Goal: Information Seeking & Learning: Learn about a topic

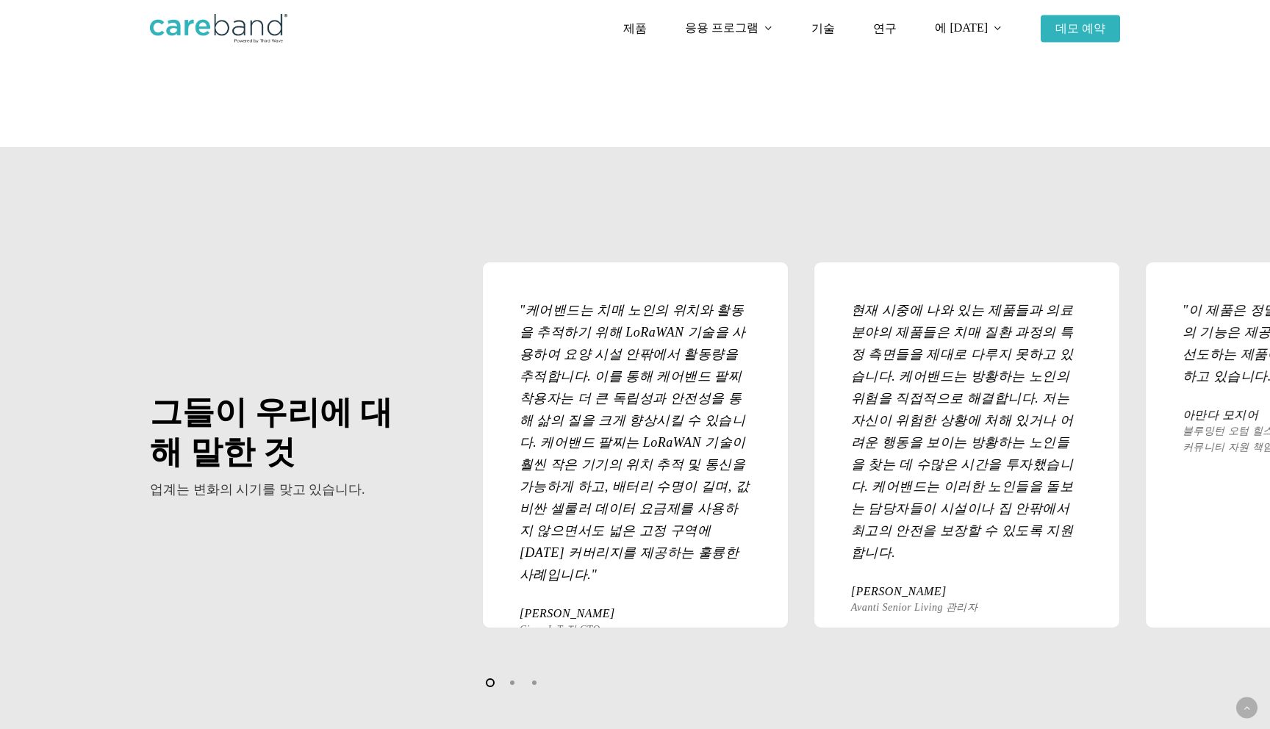
scroll to position [1481, 0]
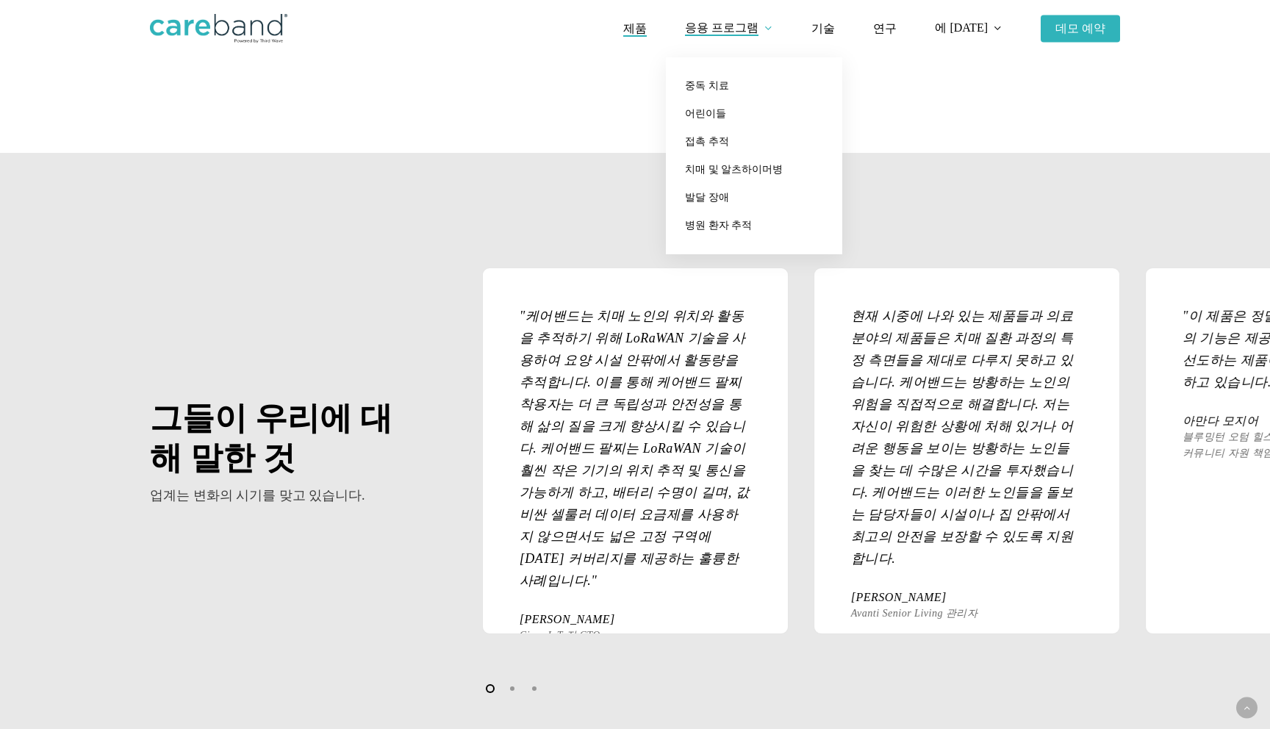
click at [647, 32] on font "제품" at bounding box center [635, 28] width 24 height 12
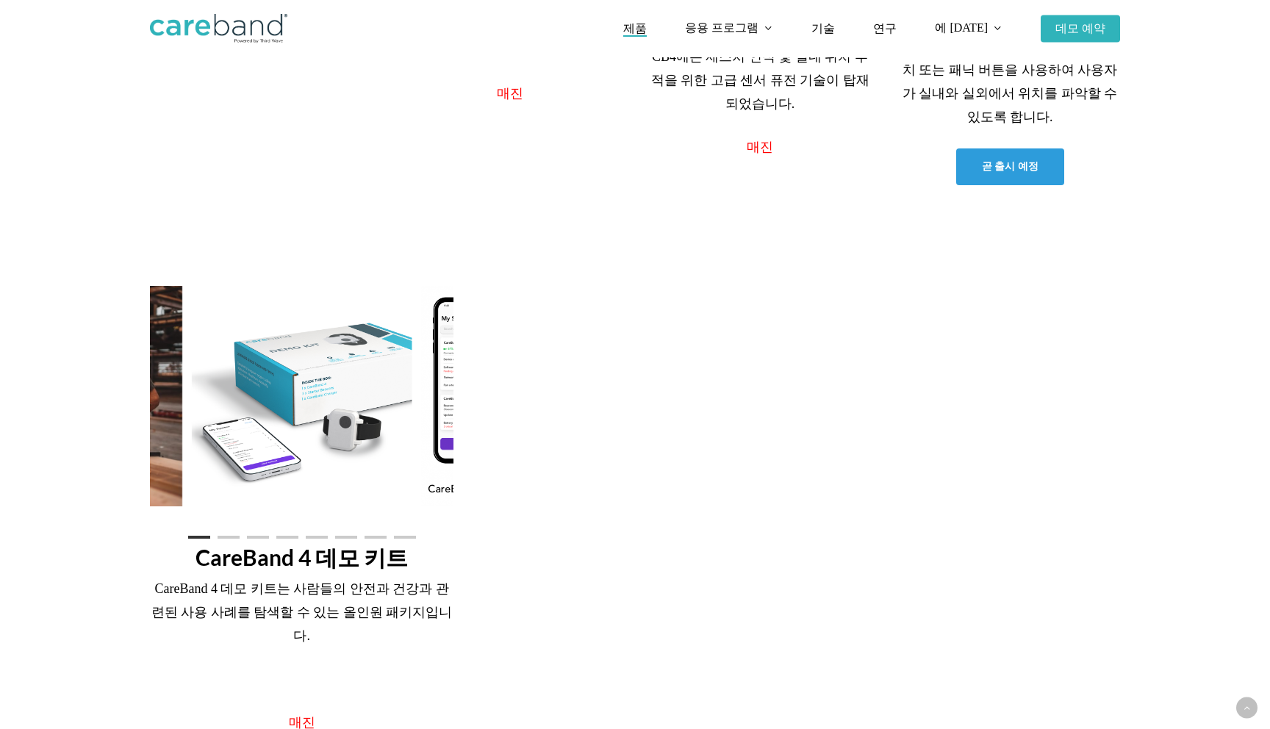
scroll to position [828, 0]
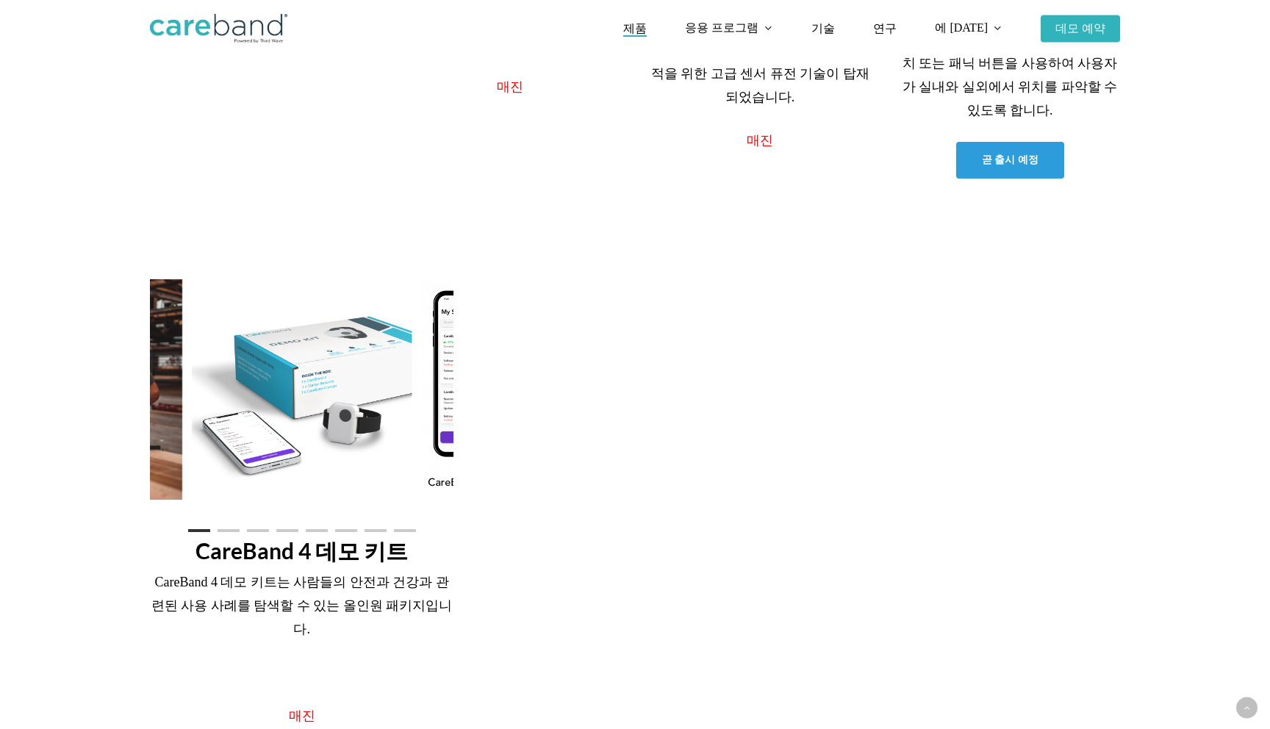
click at [354, 443] on img at bounding box center [302, 389] width 221 height 221
click at [373, 325] on img at bounding box center [302, 389] width 221 height 221
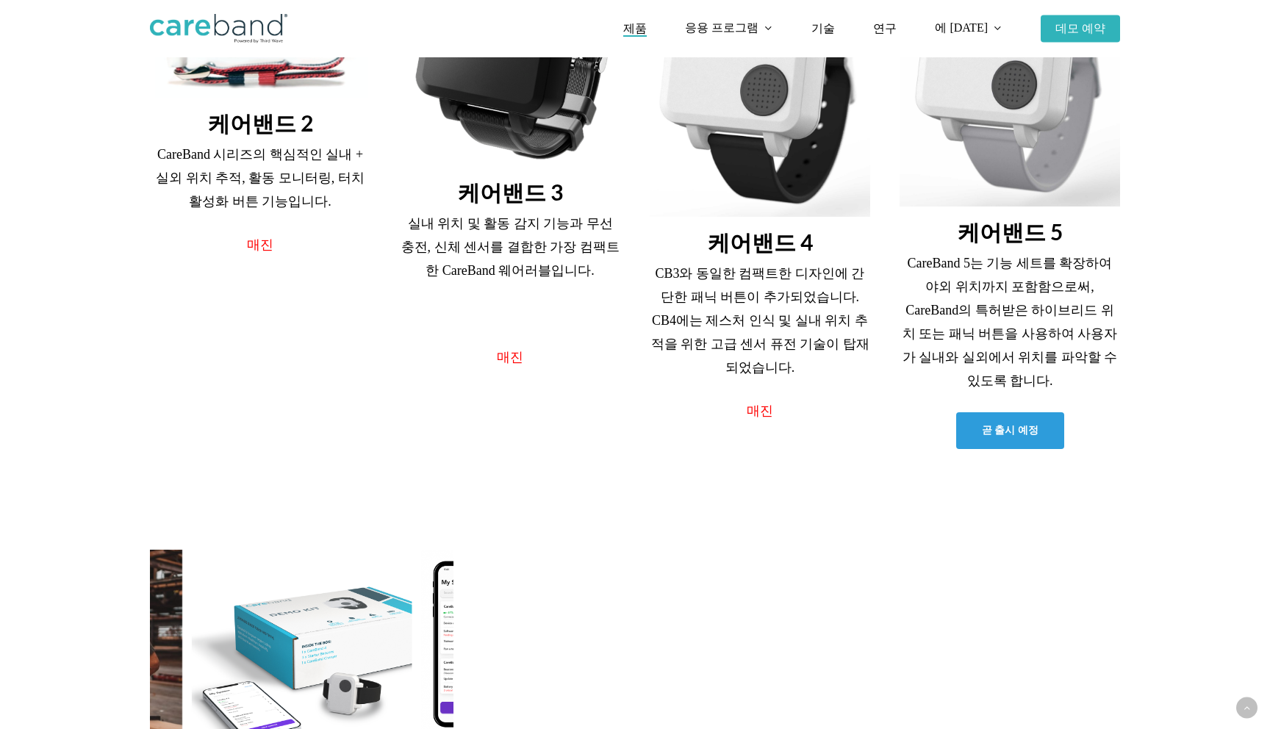
scroll to position [454, 0]
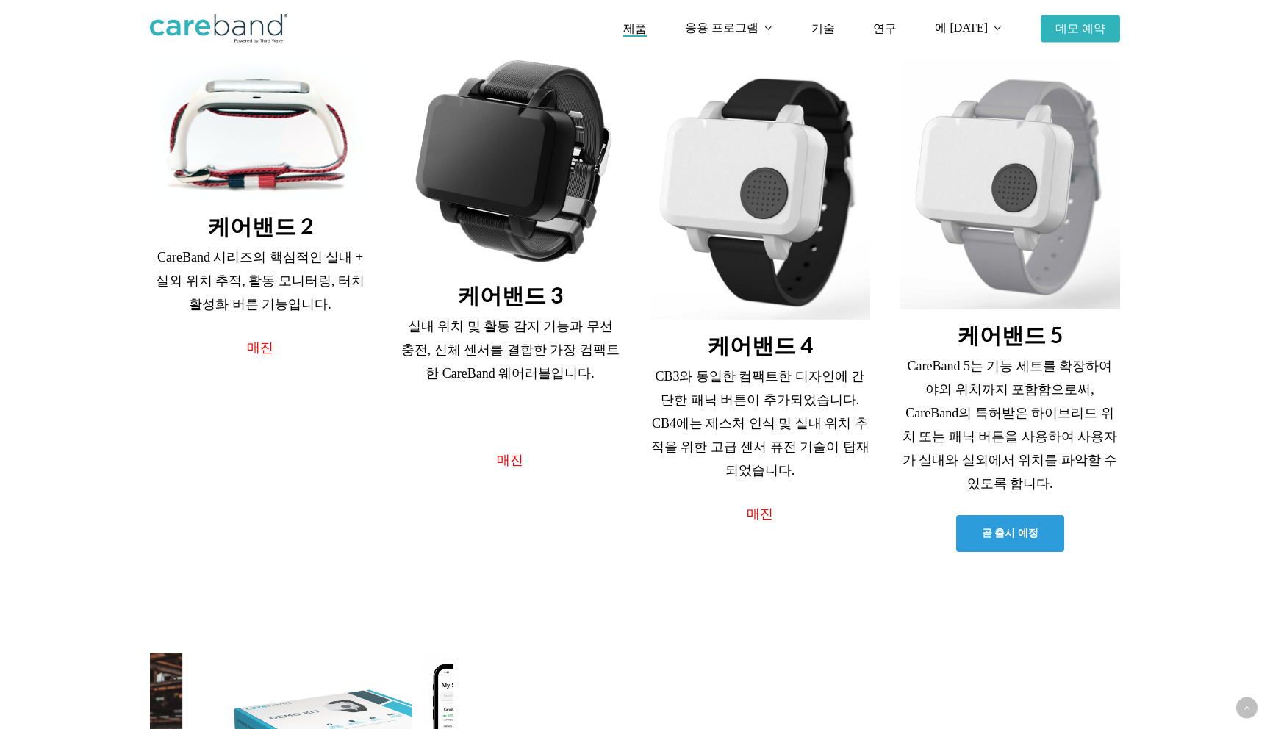
click at [1045, 234] on img at bounding box center [1010, 183] width 221 height 254
click at [235, 234] on font "케어밴드 2" at bounding box center [260, 225] width 105 height 26
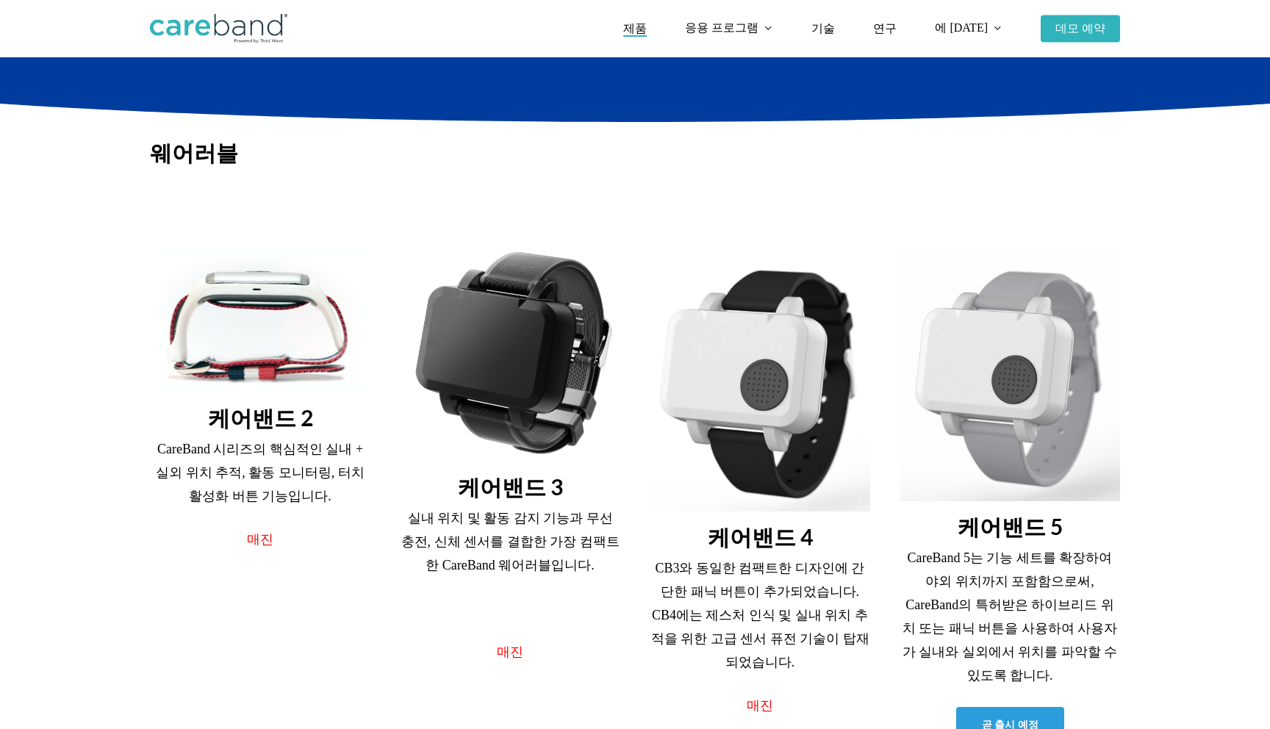
scroll to position [0, 0]
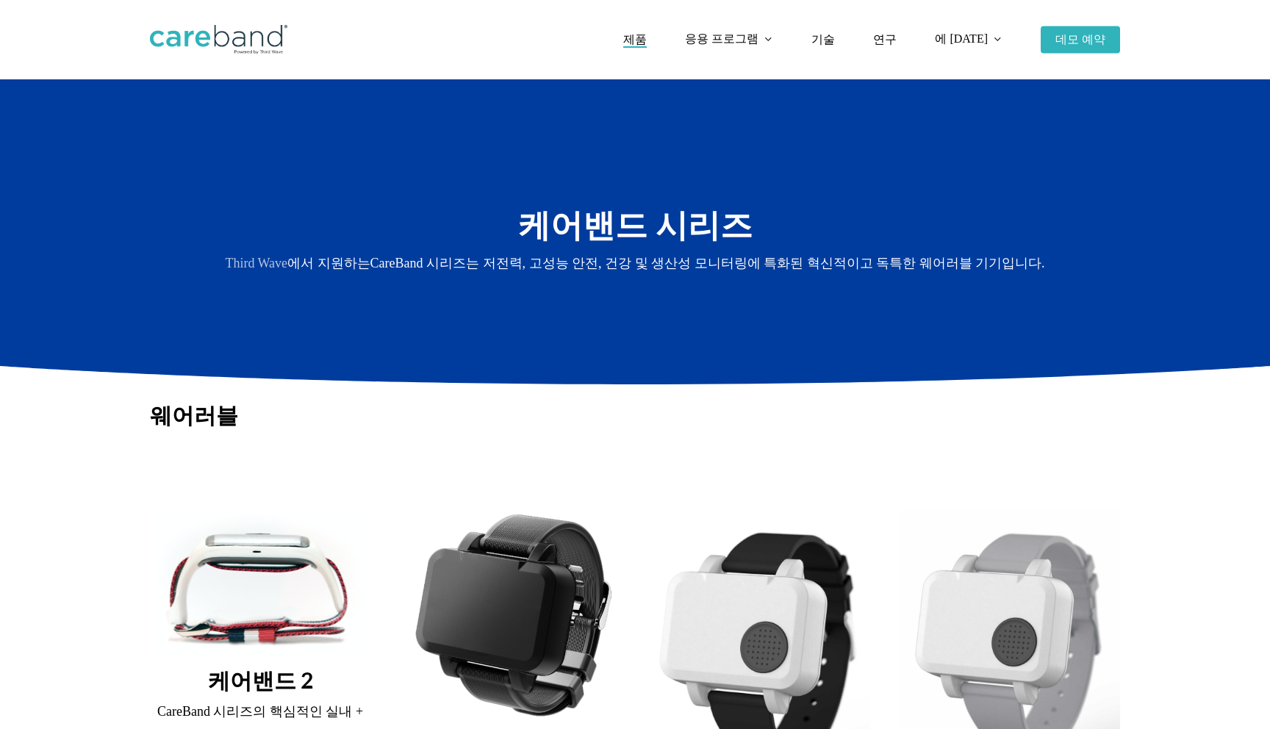
click at [206, 25] on img at bounding box center [218, 39] width 137 height 29
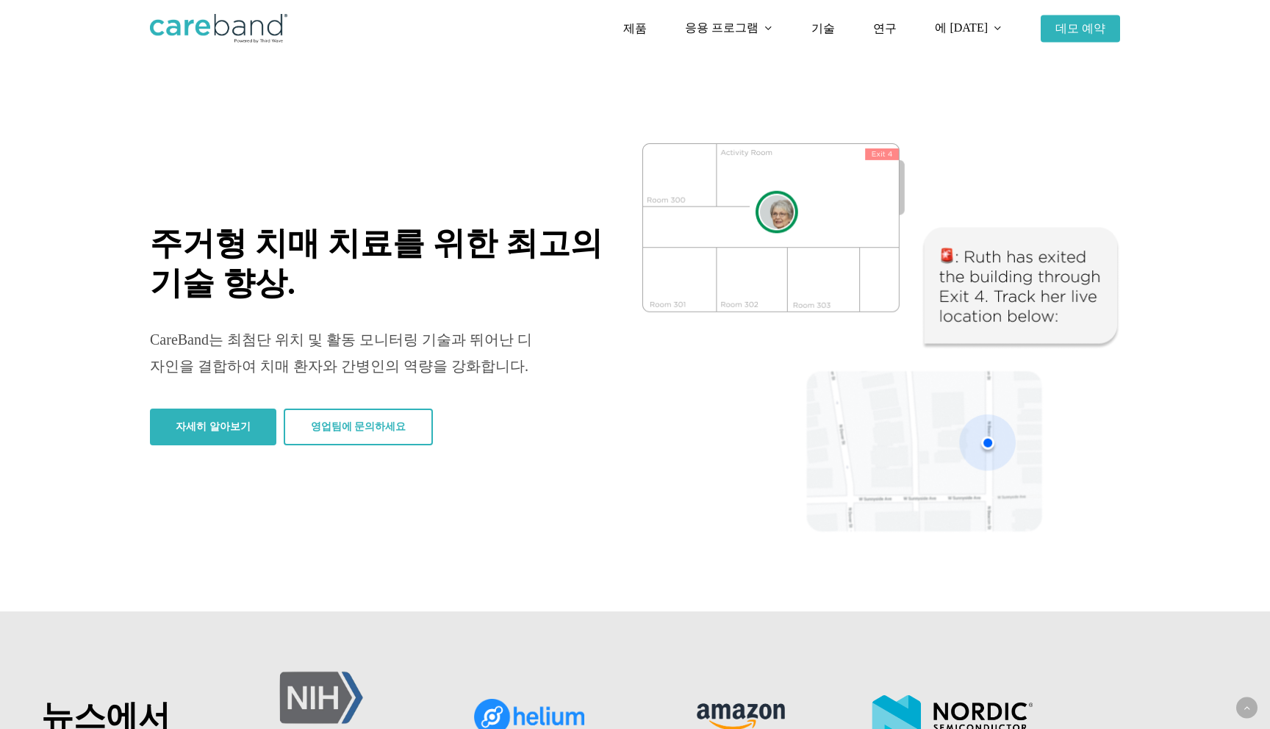
scroll to position [7, 0]
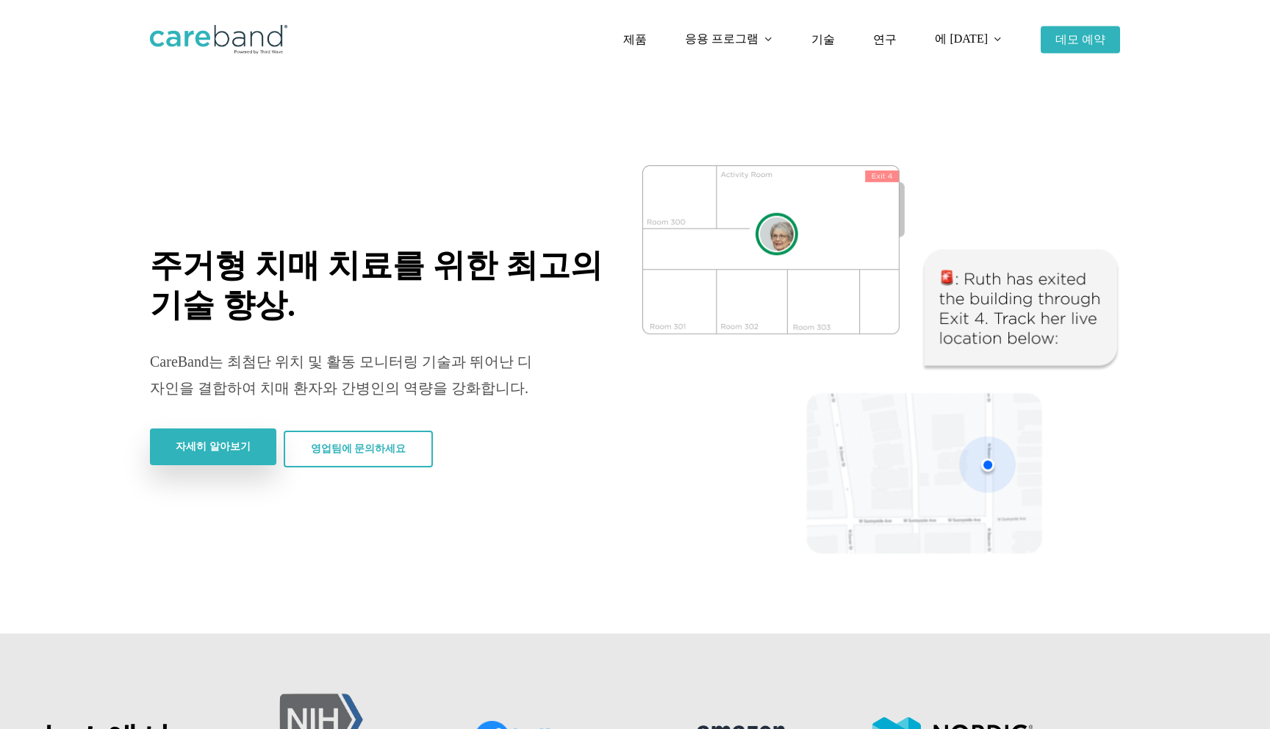
click at [215, 438] on link "자세히 알아보기" at bounding box center [213, 447] width 126 height 37
click at [647, 41] on font "제품" at bounding box center [635, 39] width 24 height 12
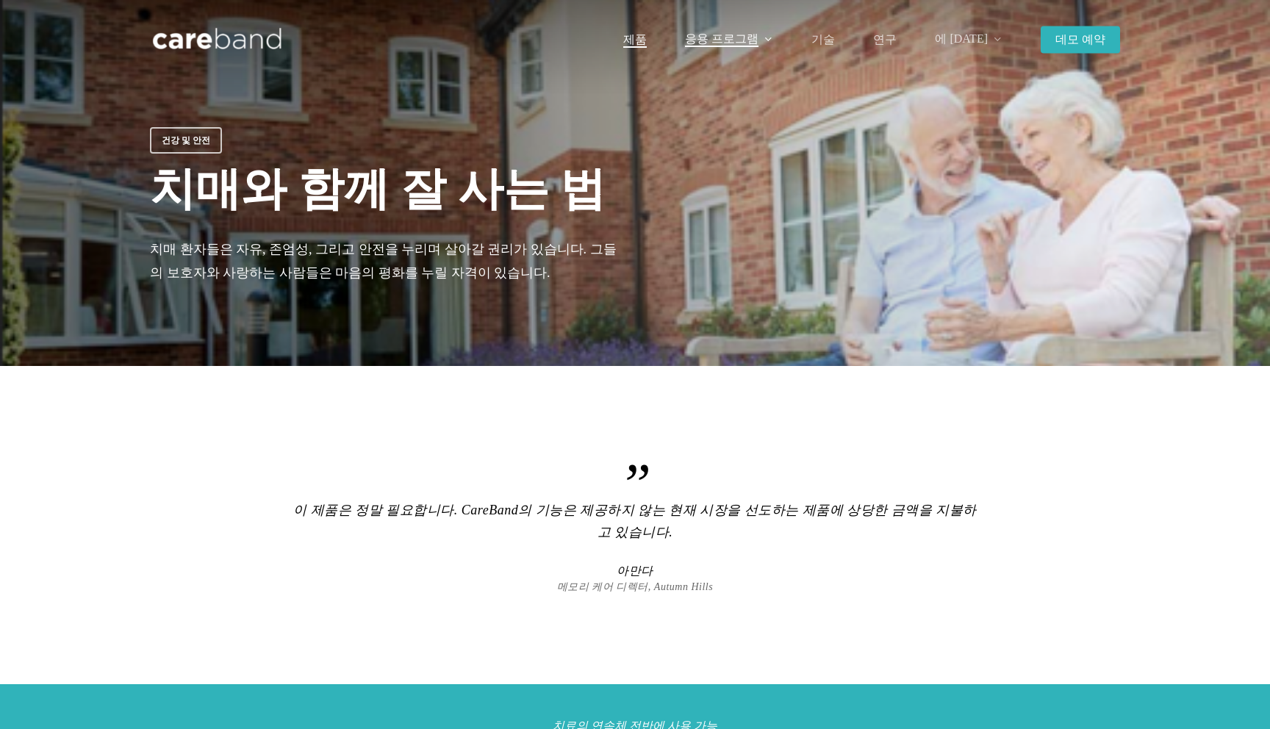
click at [647, 40] on font "제품" at bounding box center [635, 39] width 24 height 12
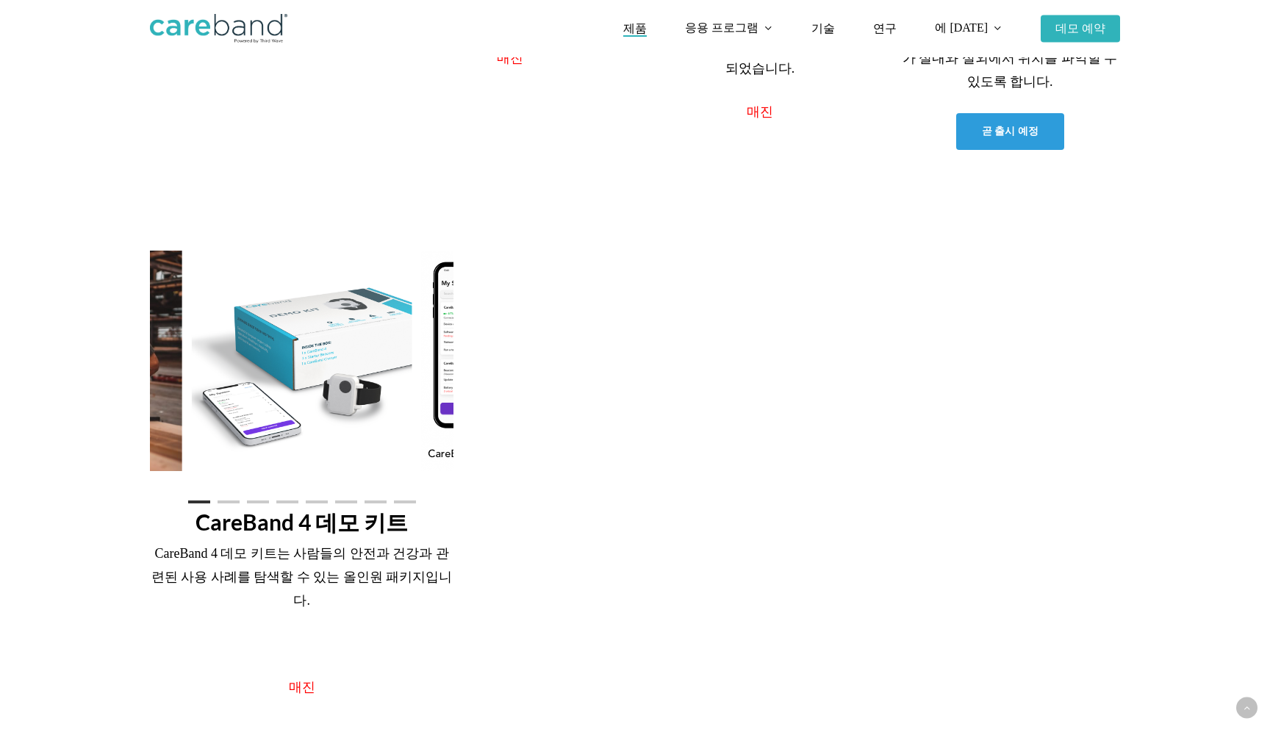
scroll to position [947, 0]
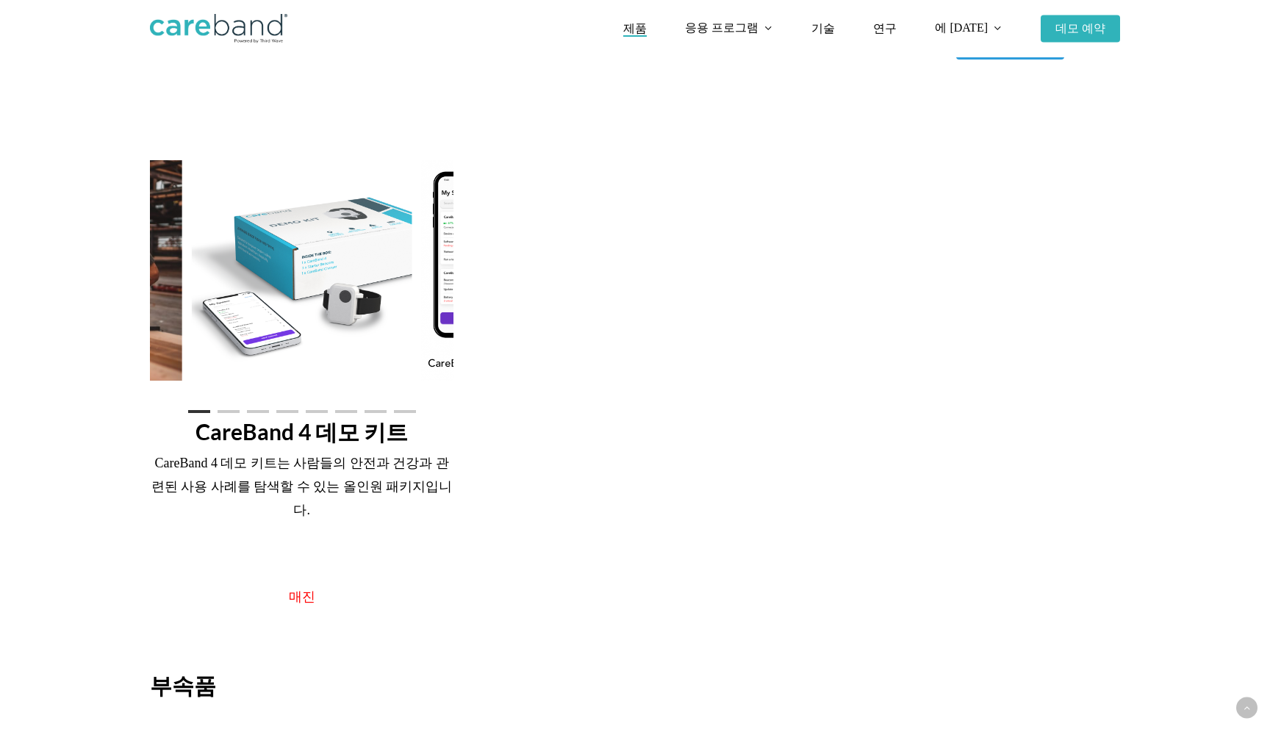
click at [401, 284] on img at bounding box center [302, 270] width 221 height 221
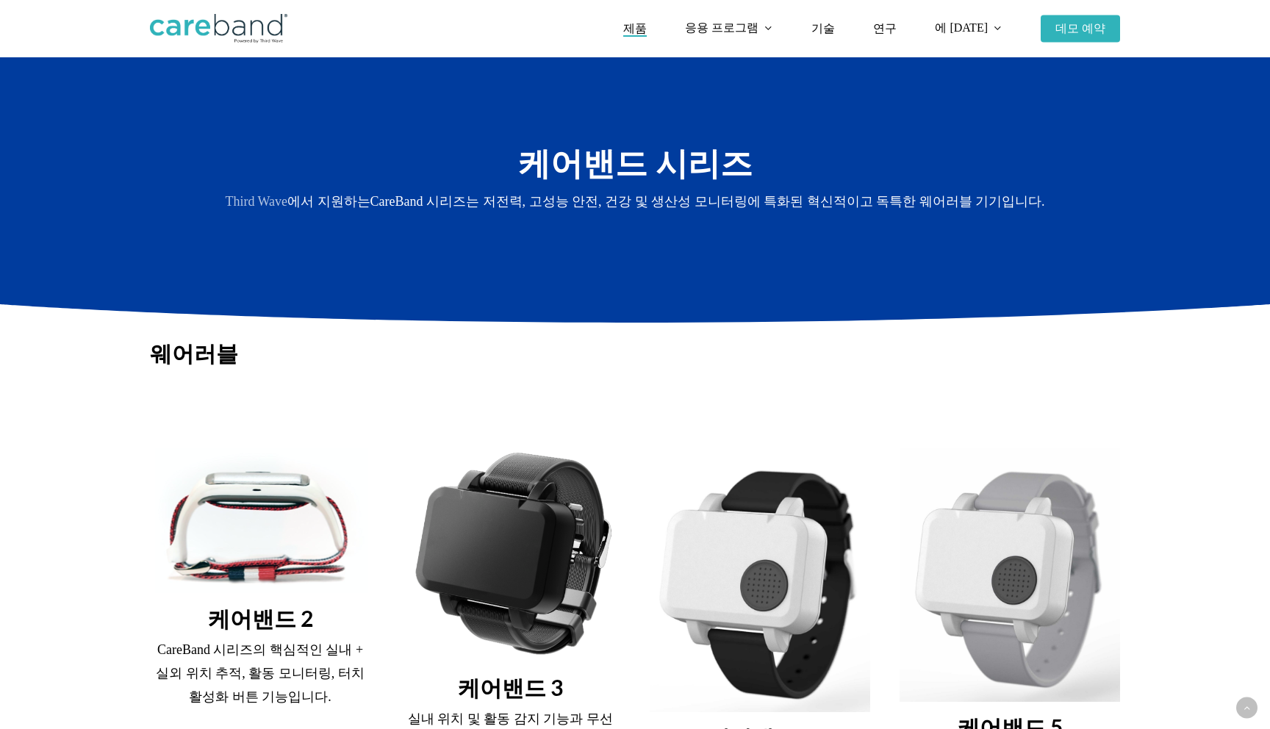
scroll to position [48, 0]
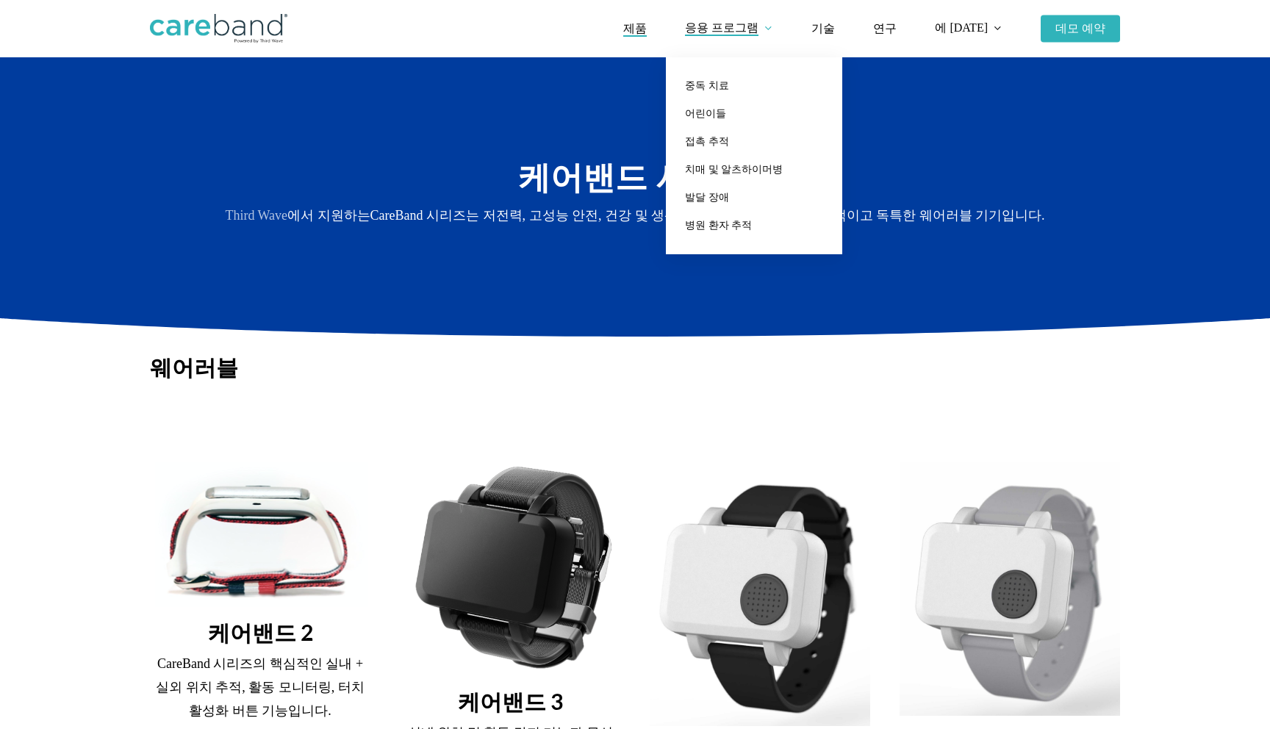
click at [759, 24] on font "응용 프로그램" at bounding box center [722, 27] width 74 height 12
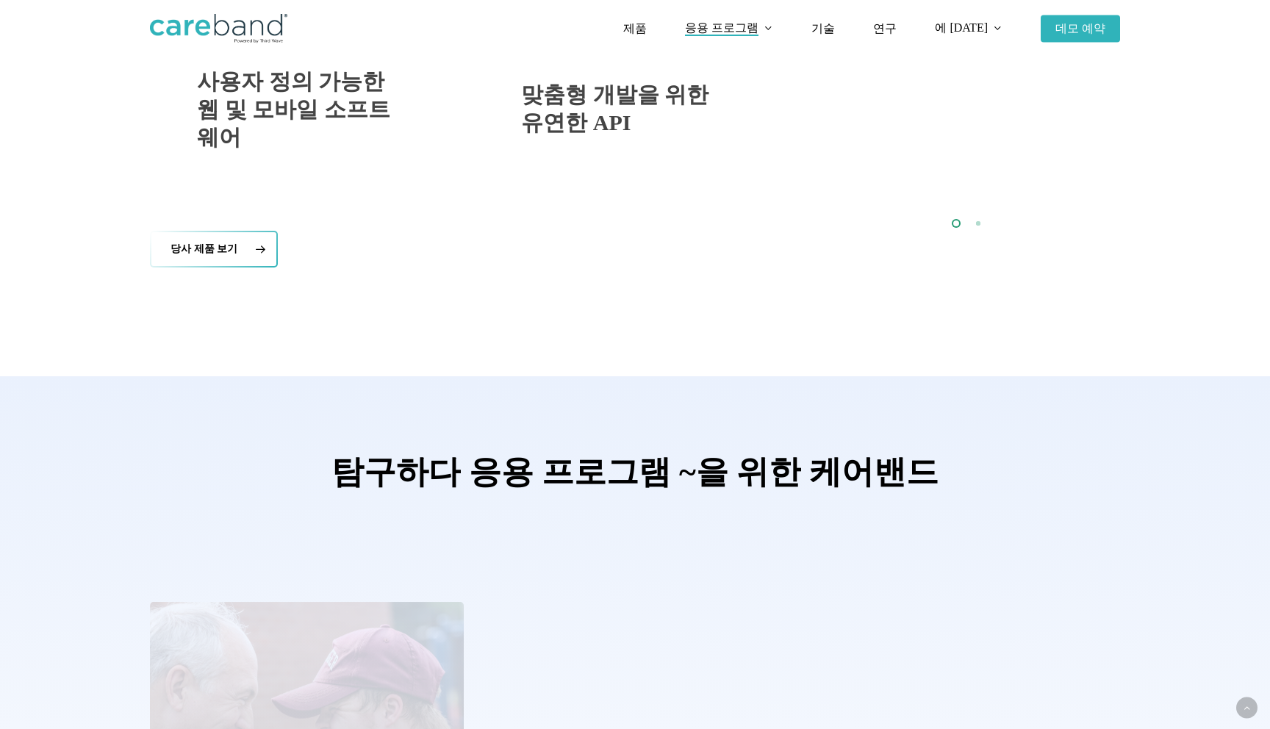
scroll to position [1155, 0]
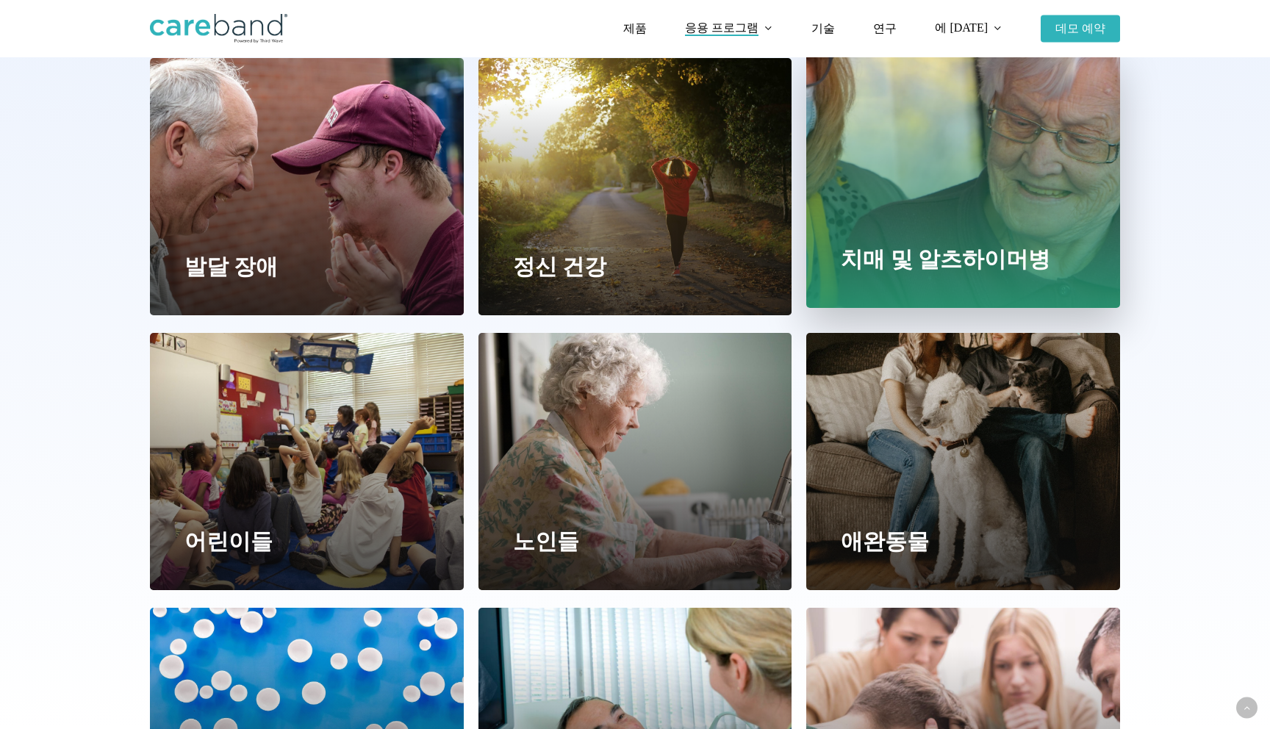
click at [923, 260] on link at bounding box center [963, 179] width 312 height 256
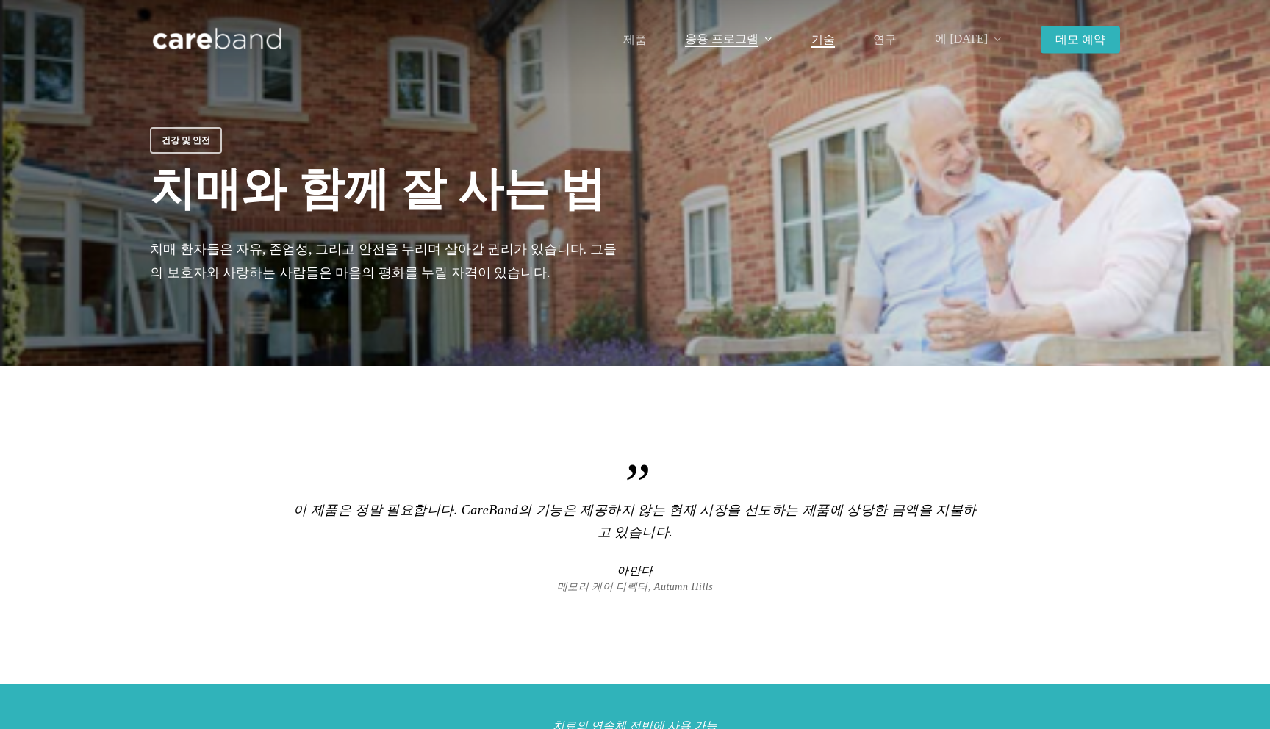
click at [835, 38] on font "기술" at bounding box center [824, 39] width 24 height 12
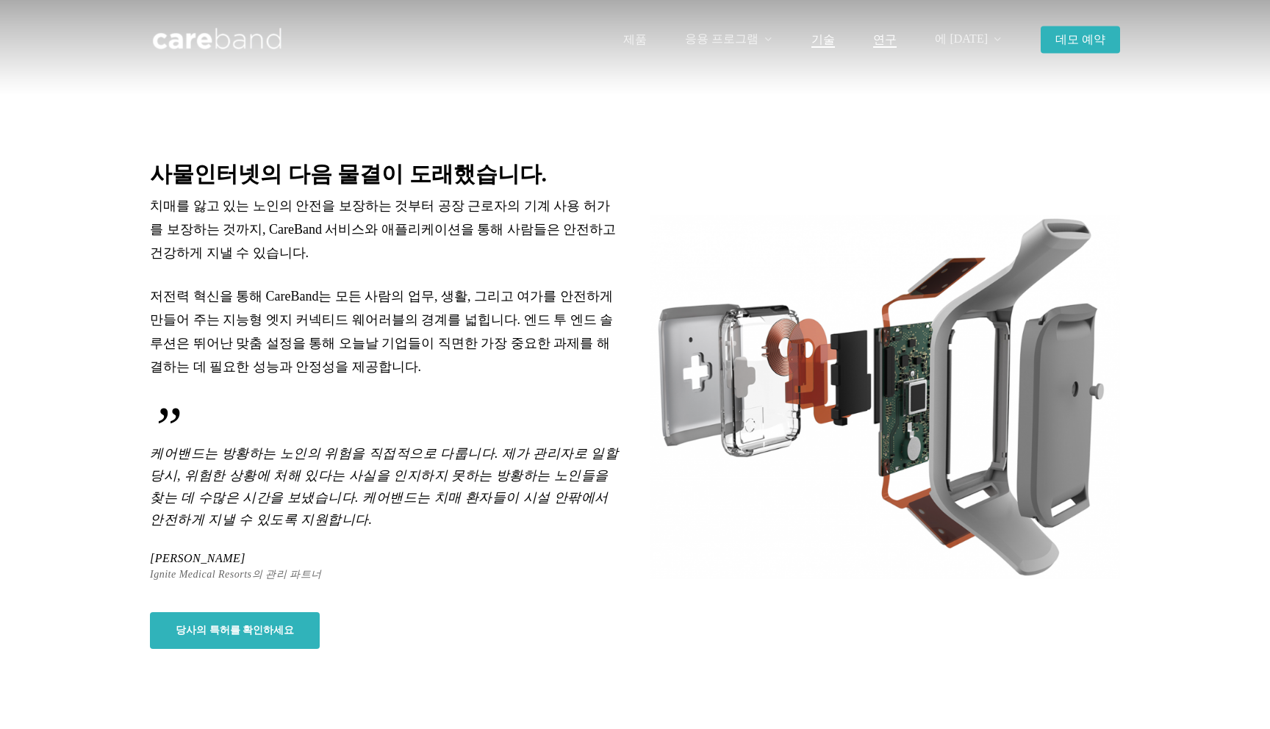
click at [897, 42] on font "연구" at bounding box center [885, 39] width 24 height 12
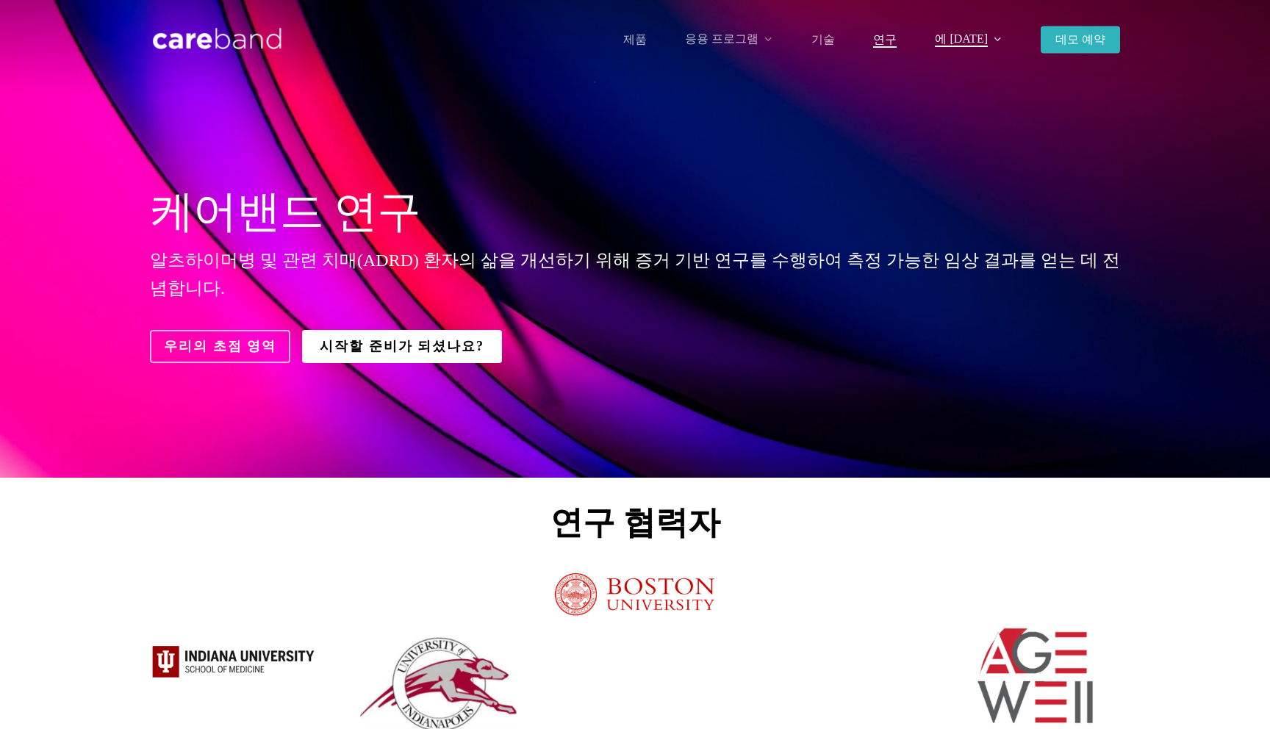
click at [962, 43] on font "에 [DATE]" at bounding box center [961, 38] width 53 height 12
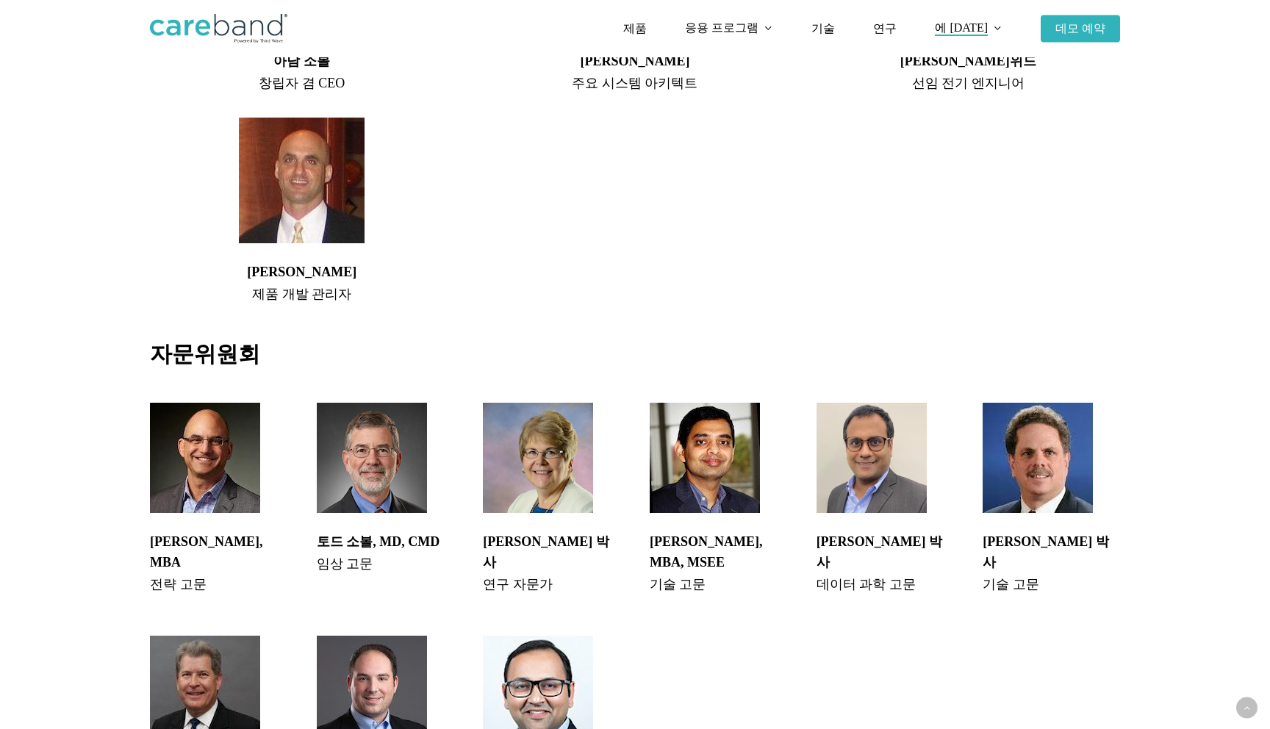
scroll to position [1284, 0]
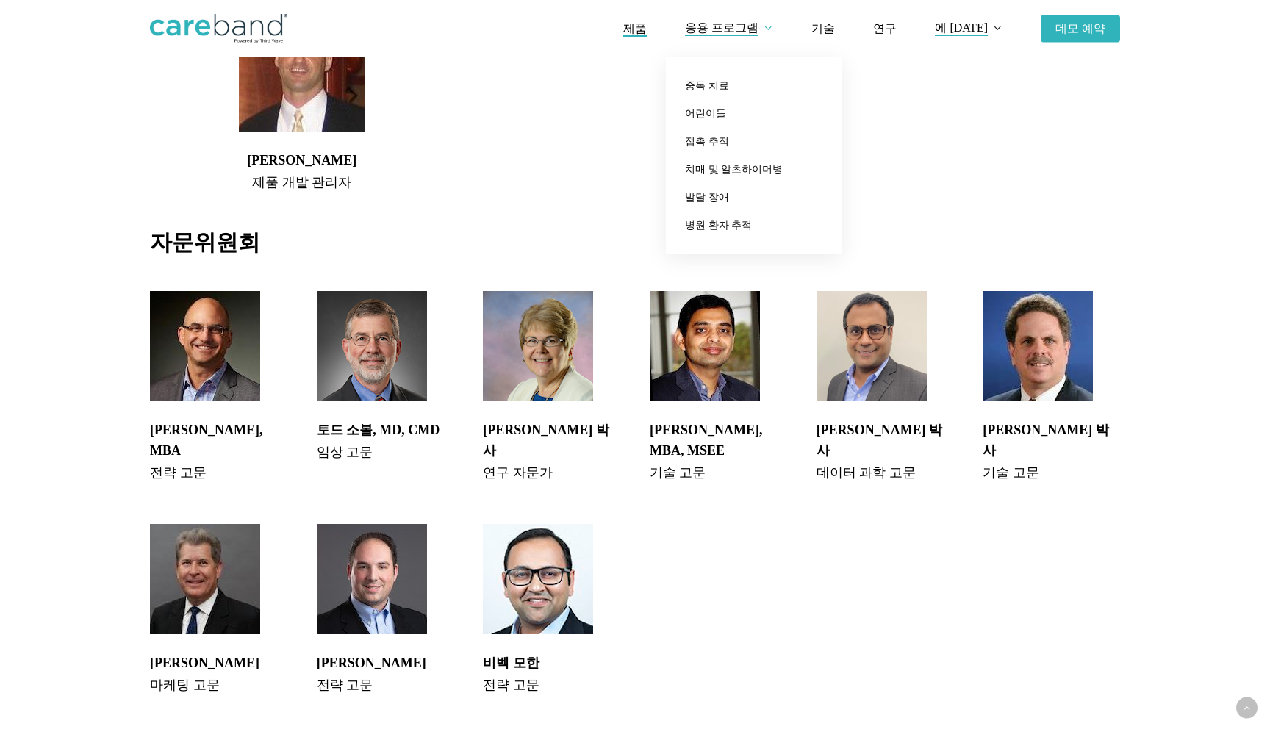
click at [647, 28] on font "제품" at bounding box center [635, 28] width 24 height 12
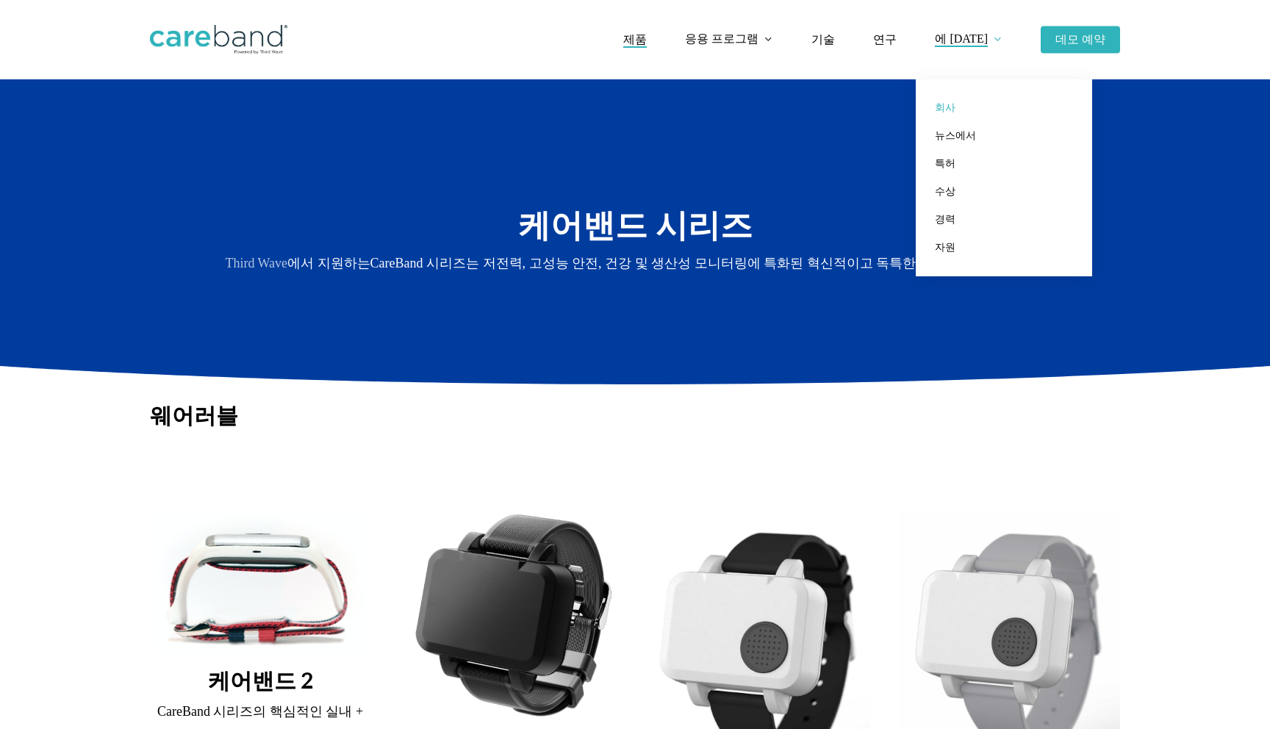
click at [956, 110] on font "회사" at bounding box center [945, 107] width 21 height 11
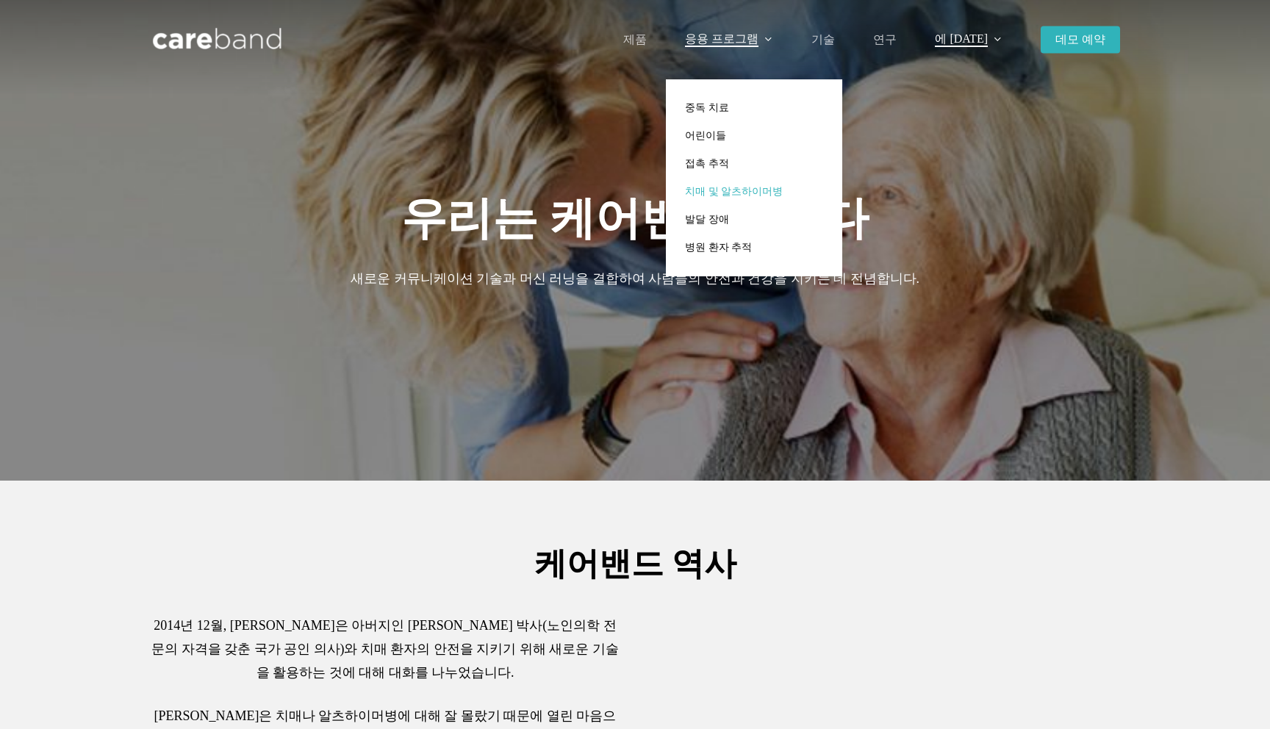
click at [735, 194] on font "치매 및 알츠하이머병" at bounding box center [734, 191] width 98 height 11
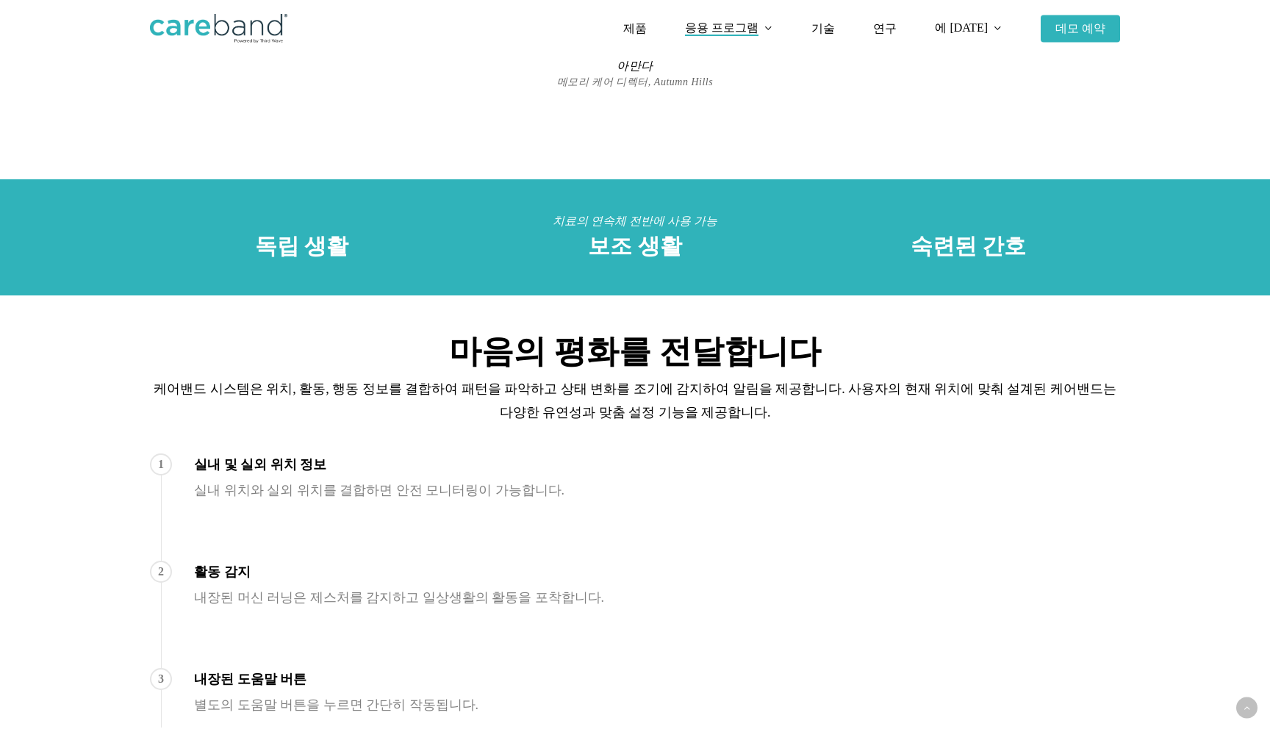
scroll to position [510, 0]
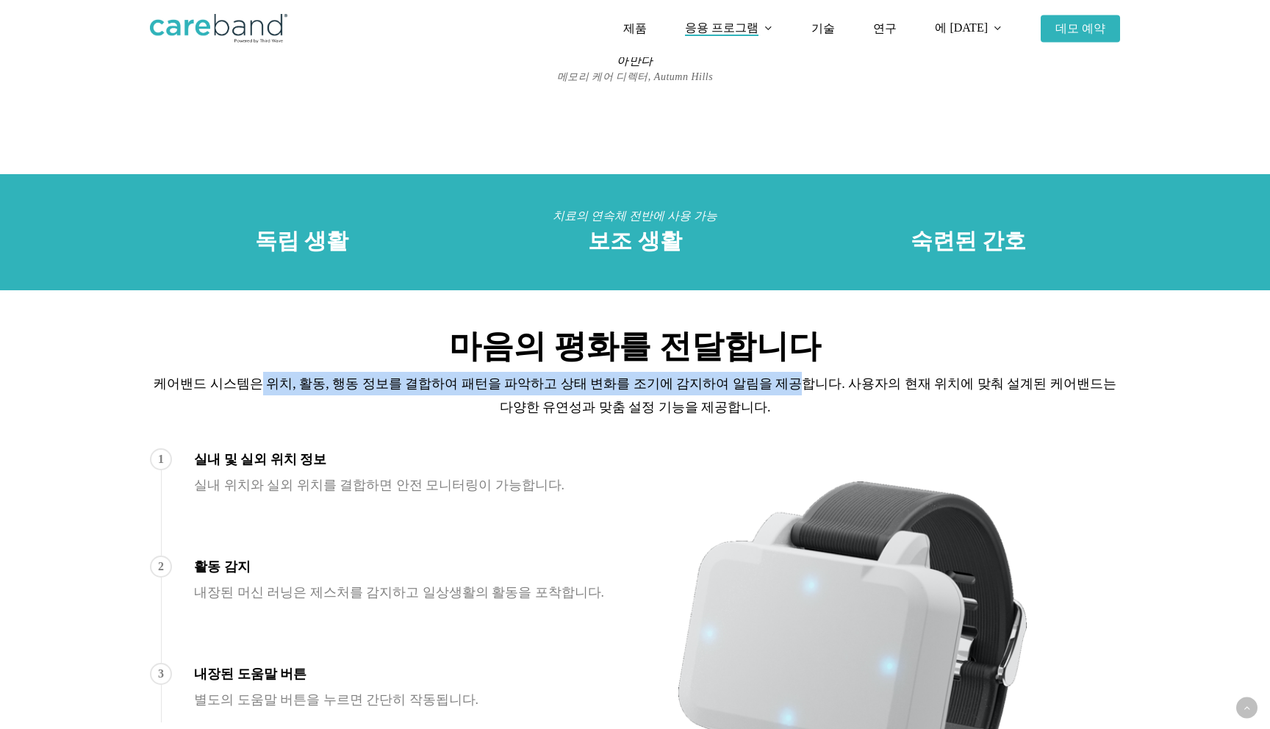
drag, startPoint x: 251, startPoint y: 354, endPoint x: 722, endPoint y: 357, distance: 470.5
click at [722, 376] on font "케어밴드 시스템은 위치, 활동, 행동 정보를 결합하여 패턴을 파악하고 상태 변화를 조기에 감지하여 알림을 제공합니다. 사용자의 현재 위치에 맞…" at bounding box center [635, 395] width 963 height 38
copy font "위치, 활동, 행동 정보를 결합하여 패턴을 파악하고 상태 변화를 조기에 감지하여 알림을 제공"
